Goal: Task Accomplishment & Management: Complete application form

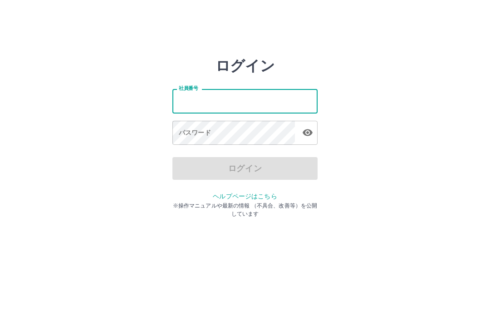
click at [203, 98] on input "社員番号" at bounding box center [244, 101] width 145 height 24
click at [251, 102] on input "社員番号" at bounding box center [244, 101] width 145 height 24
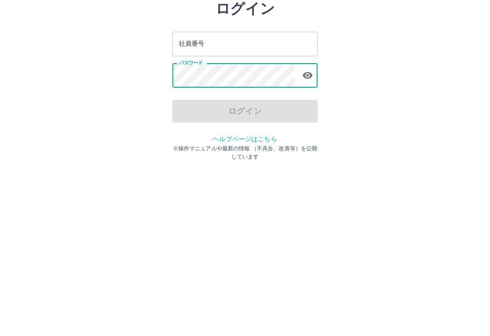
click at [224, 157] on div "ログイン" at bounding box center [244, 168] width 145 height 23
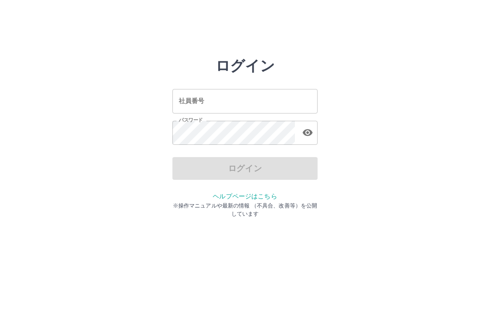
click at [236, 102] on input "社員番号" at bounding box center [244, 101] width 145 height 24
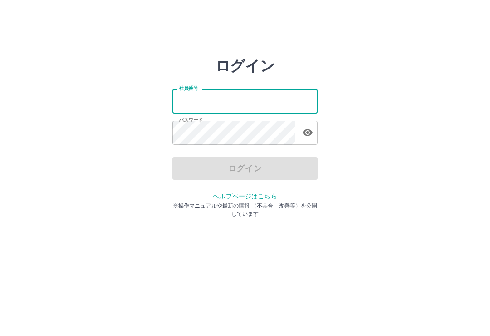
click at [199, 102] on input "社員番号" at bounding box center [244, 101] width 145 height 24
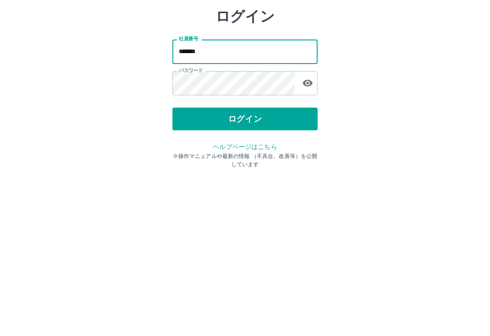
type input "*******"
click at [256, 157] on button "ログイン" at bounding box center [244, 168] width 145 height 23
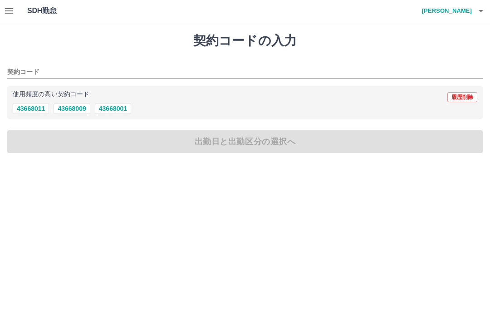
click at [83, 112] on button "43668009" at bounding box center [72, 108] width 36 height 11
type input "********"
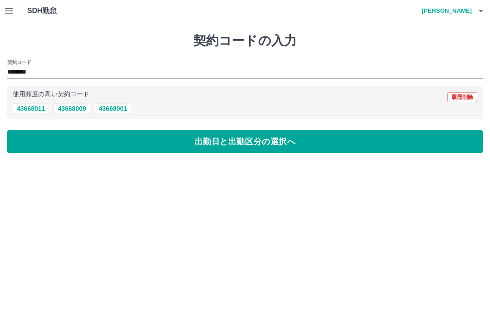
click at [275, 145] on button "出勤日と出勤区分の選択へ" at bounding box center [244, 141] width 475 height 23
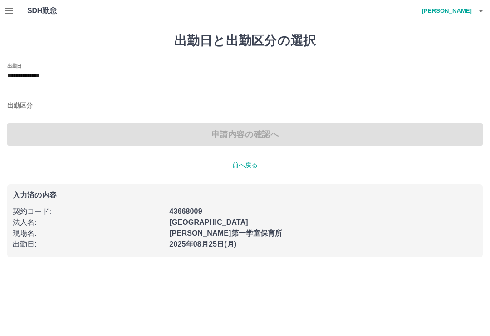
click at [73, 104] on input "出勤区分" at bounding box center [244, 105] width 475 height 11
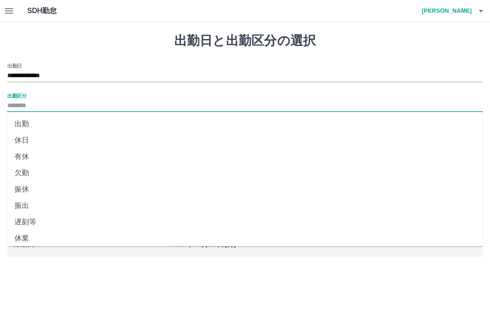
click at [36, 122] on li "出勤" at bounding box center [244, 124] width 475 height 16
type input "**"
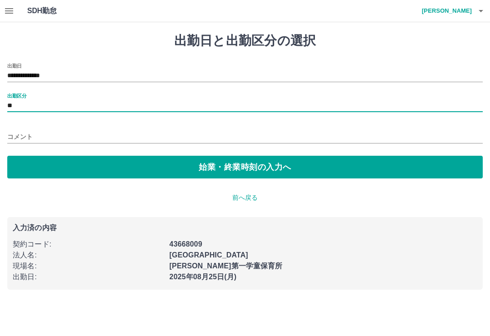
click at [100, 102] on input "**" at bounding box center [244, 105] width 475 height 11
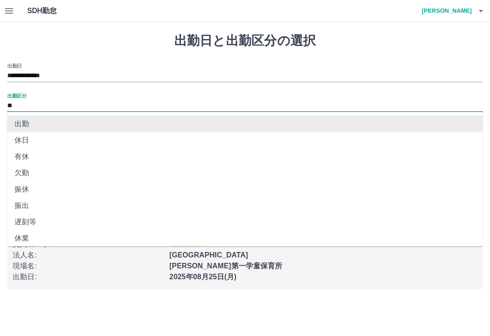
click at [85, 126] on li "出勤" at bounding box center [244, 124] width 475 height 16
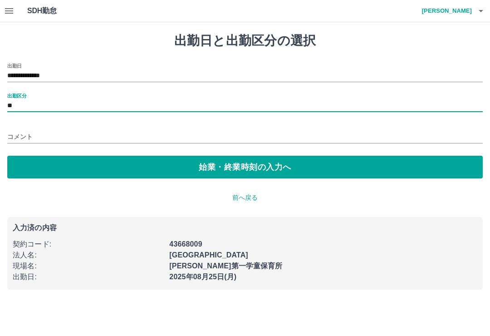
click at [241, 170] on button "始業・終業時刻の入力へ" at bounding box center [244, 167] width 475 height 23
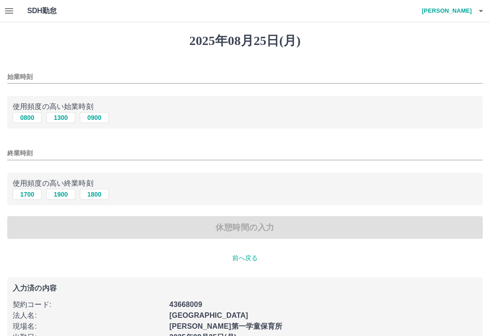
click at [69, 72] on input "始業時刻" at bounding box center [244, 76] width 475 height 13
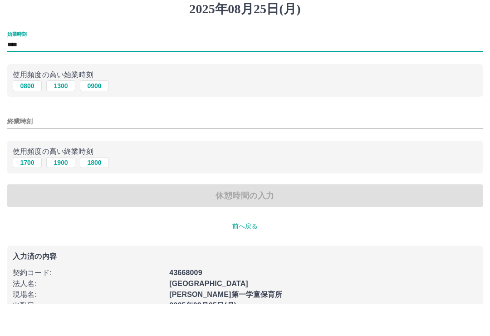
type input "****"
click at [79, 146] on input "終業時刻" at bounding box center [244, 152] width 475 height 13
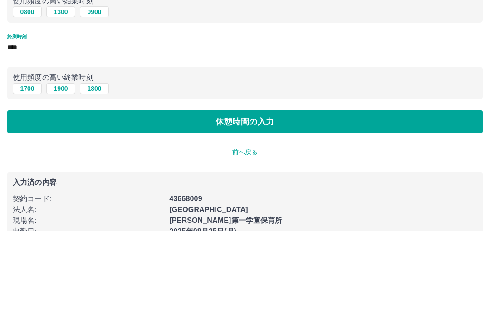
type input "****"
click at [269, 216] on button "休憩時間の入力" at bounding box center [244, 227] width 475 height 23
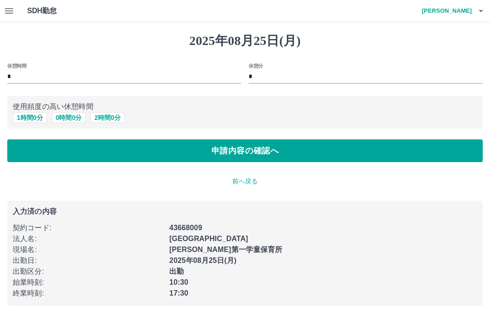
click at [78, 74] on input "*" at bounding box center [124, 76] width 234 height 13
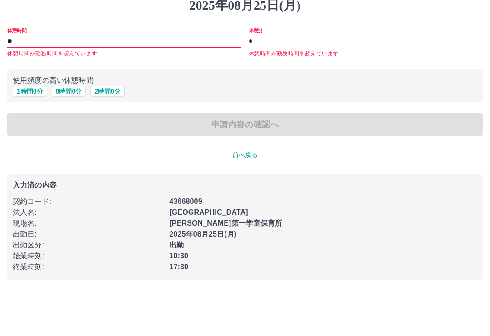
type input "**"
click at [252, 148] on div "申請内容の確認へ" at bounding box center [244, 159] width 475 height 23
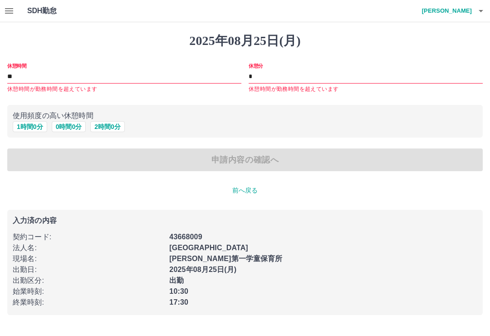
click at [241, 163] on div "申請内容の確認へ" at bounding box center [244, 159] width 475 height 23
click at [254, 156] on div "申請内容の確認へ" at bounding box center [244, 159] width 475 height 23
click at [239, 157] on div "申請内容の確認へ" at bounding box center [244, 159] width 475 height 23
click at [248, 153] on div "申請内容の確認へ" at bounding box center [244, 159] width 475 height 23
click at [248, 191] on p "前へ戻る" at bounding box center [244, 190] width 475 height 10
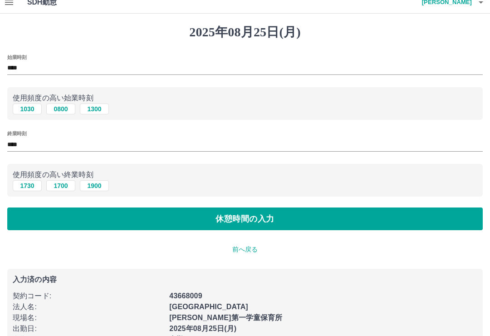
scroll to position [10, 0]
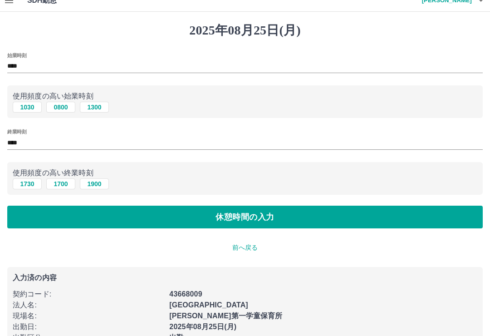
click at [268, 215] on button "休憩時間の入力" at bounding box center [244, 217] width 475 height 23
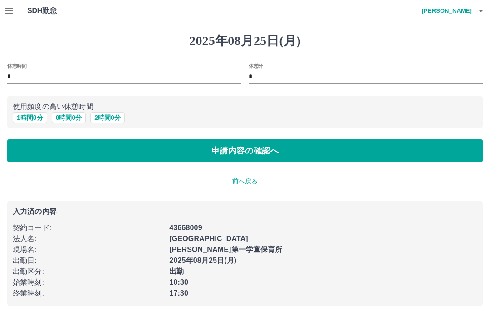
click at [59, 73] on input "*" at bounding box center [124, 76] width 234 height 13
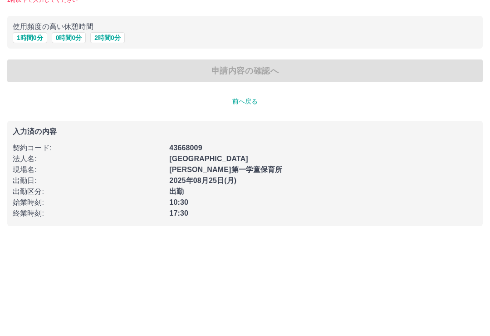
click at [268, 148] on div "申請内容の確認へ" at bounding box center [244, 159] width 475 height 23
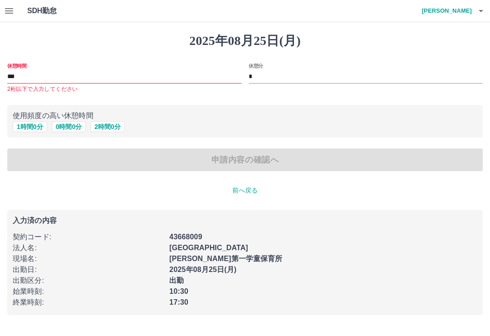
click at [57, 74] on input "***" at bounding box center [124, 76] width 234 height 13
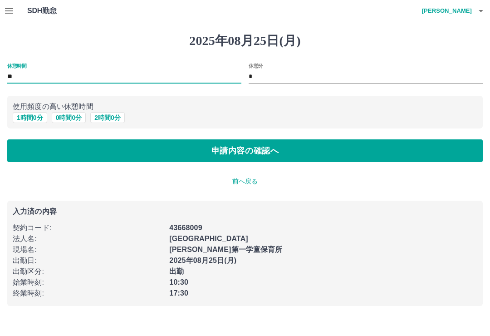
type input "*"
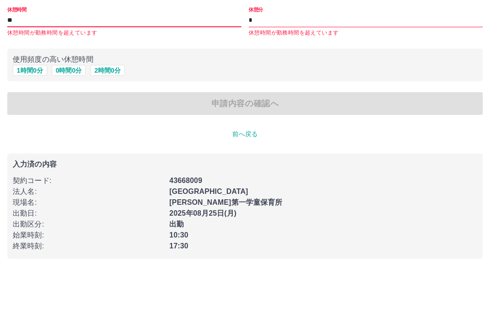
type input "**"
click at [273, 148] on div "申請内容の確認へ" at bounding box center [244, 159] width 475 height 23
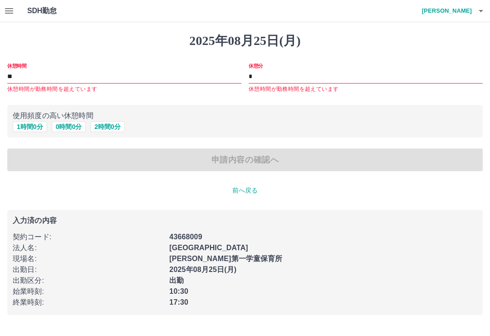
click at [278, 154] on div "申請内容の確認へ" at bounding box center [244, 159] width 475 height 23
click at [277, 151] on div "申請内容の確認へ" at bounding box center [244, 159] width 475 height 23
click at [270, 162] on div "申請内容の確認へ" at bounding box center [244, 159] width 475 height 23
click at [271, 161] on div "申請内容の確認へ" at bounding box center [244, 159] width 475 height 23
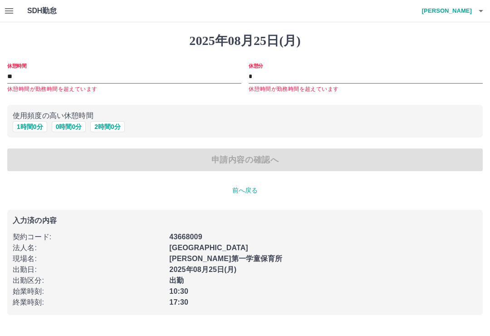
click at [267, 164] on div "申請内容の確認へ" at bounding box center [244, 159] width 475 height 23
click at [267, 155] on div "申請内容の確認へ" at bounding box center [244, 159] width 475 height 23
click at [267, 154] on div "申請内容の確認へ" at bounding box center [244, 159] width 475 height 23
click at [434, 48] on h1 "2025年08月25日(月)" at bounding box center [244, 40] width 475 height 15
click at [255, 189] on p "前へ戻る" at bounding box center [244, 190] width 475 height 10
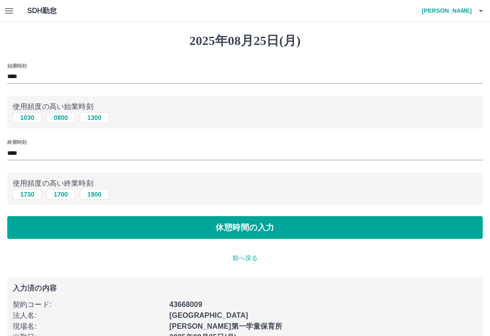
click at [256, 257] on p "前へ戻る" at bounding box center [244, 258] width 475 height 10
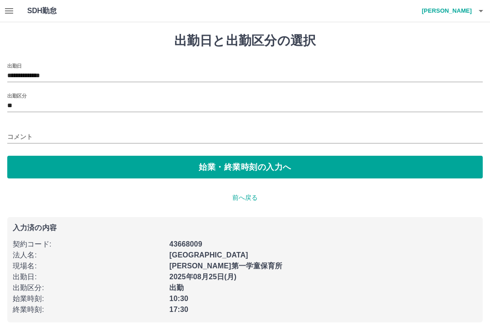
click at [255, 195] on p "前へ戻る" at bounding box center [244, 198] width 475 height 10
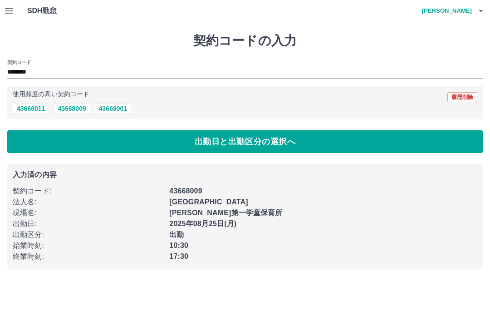
click at [297, 139] on button "出勤日と出勤区分の選択へ" at bounding box center [244, 141] width 475 height 23
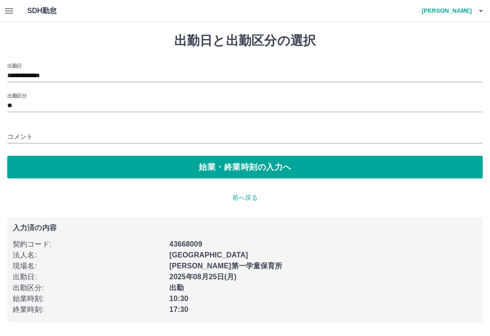
click at [253, 194] on p "前へ戻る" at bounding box center [244, 198] width 475 height 10
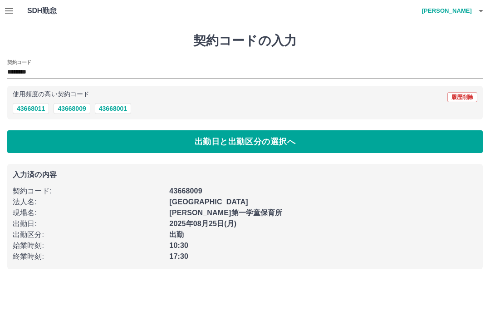
click at [289, 144] on button "出勤日と出勤区分の選択へ" at bounding box center [244, 141] width 475 height 23
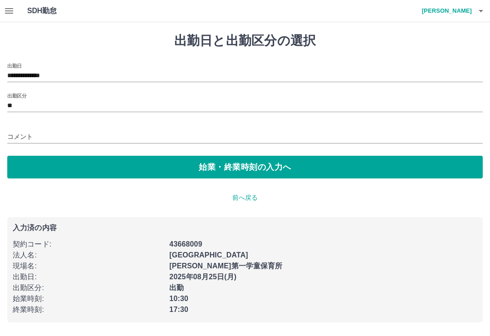
click at [252, 190] on div "**********" at bounding box center [245, 177] width 490 height 311
click at [259, 193] on p "前へ戻る" at bounding box center [244, 198] width 475 height 10
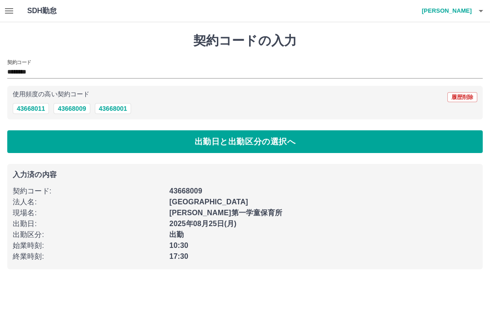
click at [294, 187] on div "43668009" at bounding box center [320, 188] width 313 height 16
click at [305, 190] on div "43668009" at bounding box center [320, 188] width 313 height 16
